Goal: Information Seeking & Learning: Learn about a topic

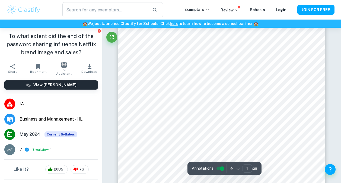
scroll to position [136, 0]
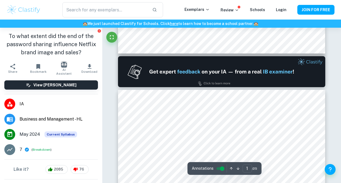
type input "2"
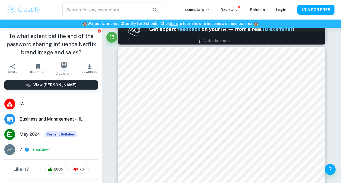
scroll to position [315, 0]
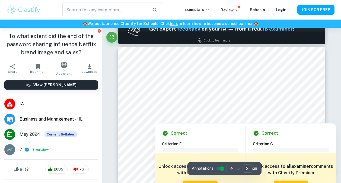
click at [146, 90] on div at bounding box center [221, 92] width 157 height 10
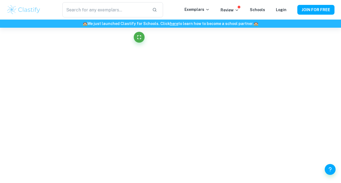
scroll to position [1022, 0]
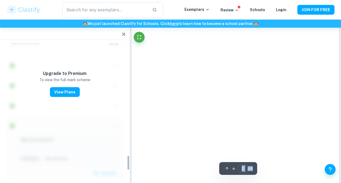
drag, startPoint x: 146, startPoint y: 90, endPoint x: 127, endPoint y: 18, distance: 74.5
click at [114, 72] on div "Upgrade to Premium To view the full mark scheme View Plans" at bounding box center [65, 139] width 117 height 210
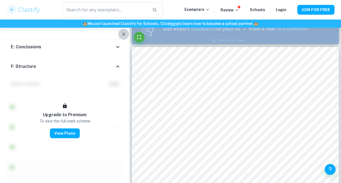
click at [124, 35] on icon "button" at bounding box center [123, 34] width 7 height 7
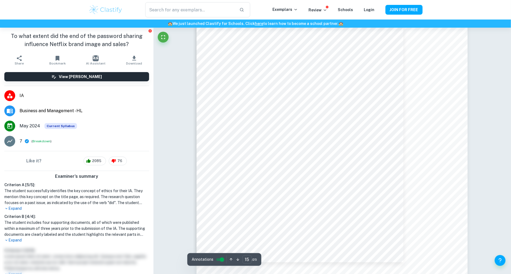
scroll to position [5576, 0]
click at [232, 183] on icon "button" at bounding box center [231, 260] width 3 height 3
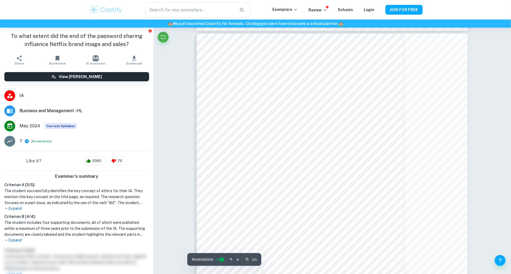
click at [232, 183] on icon "button" at bounding box center [231, 260] width 3 height 3
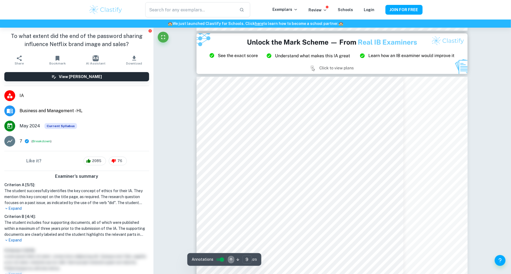
click at [232, 183] on icon "button" at bounding box center [231, 260] width 3 height 3
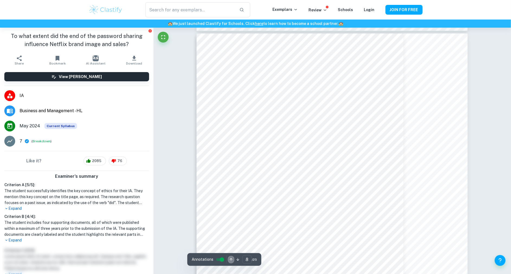
click at [232, 183] on icon "button" at bounding box center [231, 260] width 3 height 3
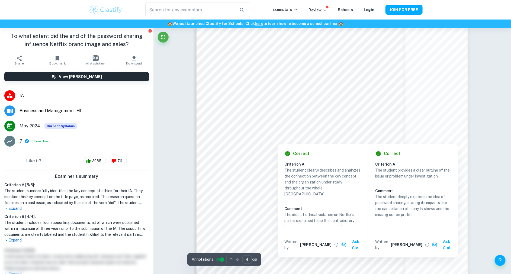
scroll to position [1133, 0]
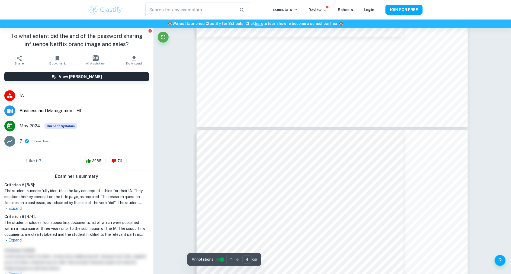
type input "3"
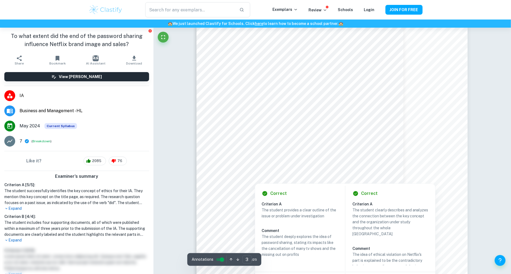
scroll to position [868, 0]
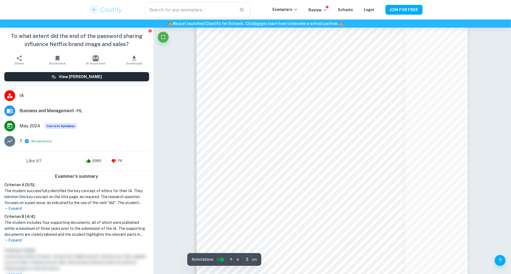
click at [220, 183] on input "controlled" at bounding box center [222, 260] width 20 height 7
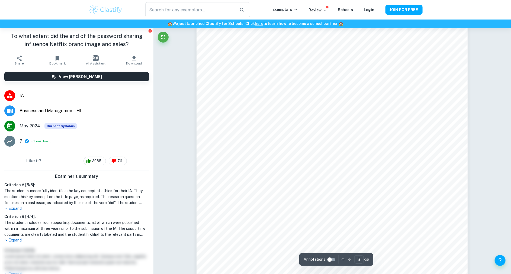
scroll to position [870, 0]
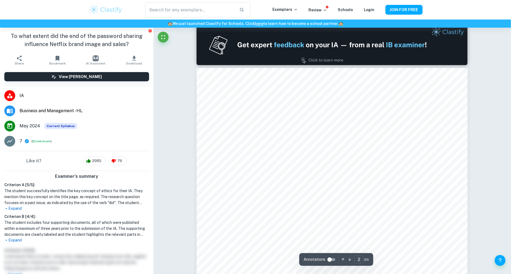
type input "1"
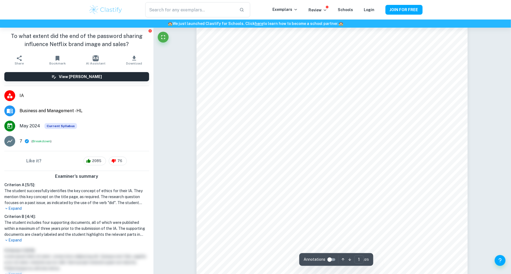
scroll to position [0, 0]
